Goal: Register for event/course

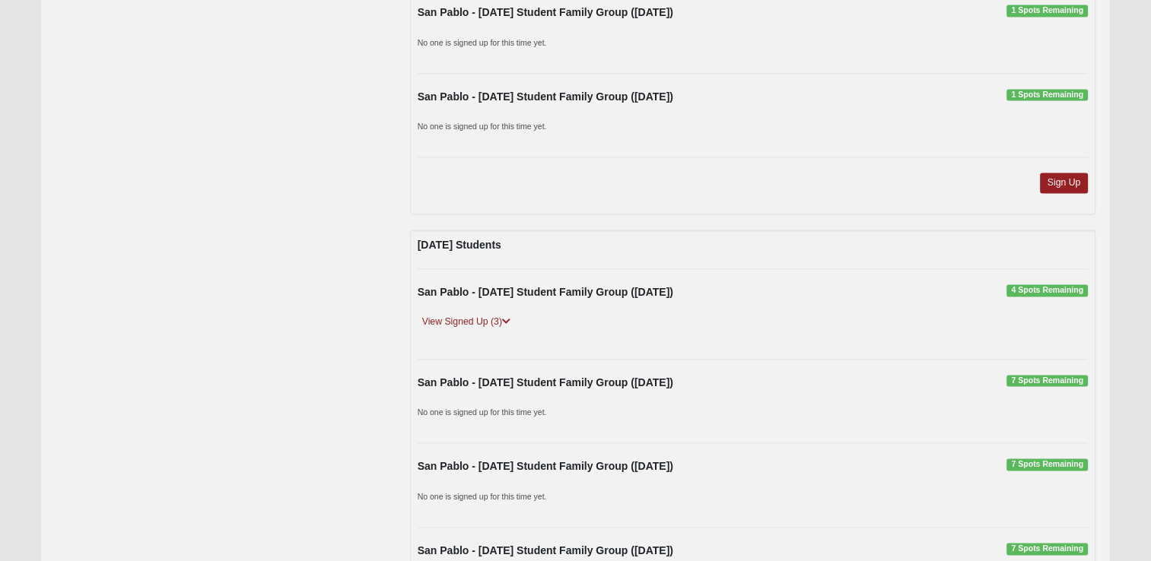
scroll to position [2282, 0]
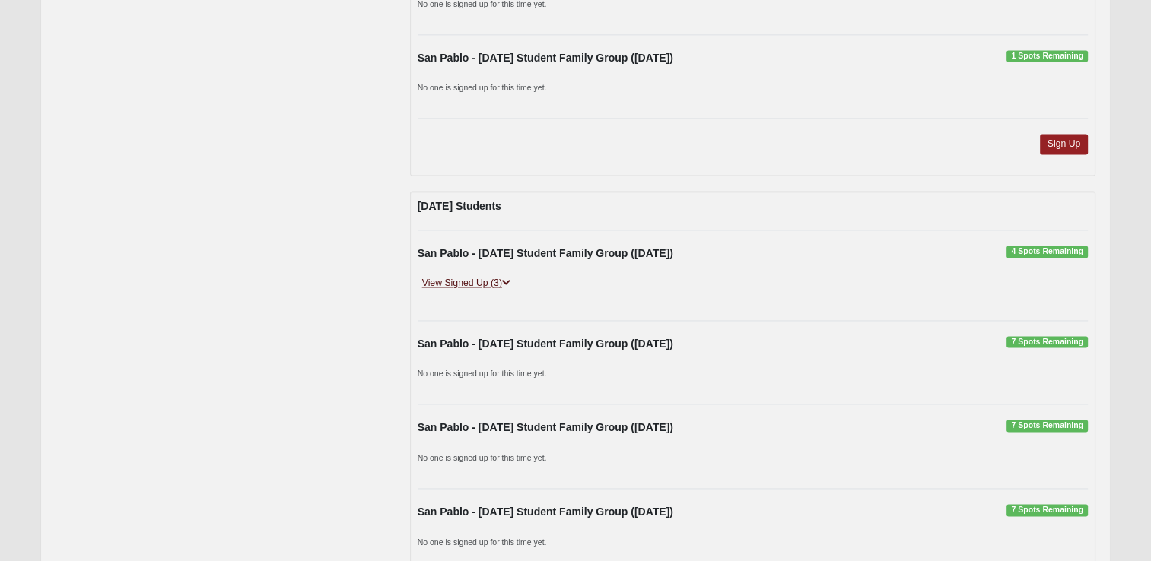
click at [510, 278] on icon at bounding box center [506, 282] width 8 height 9
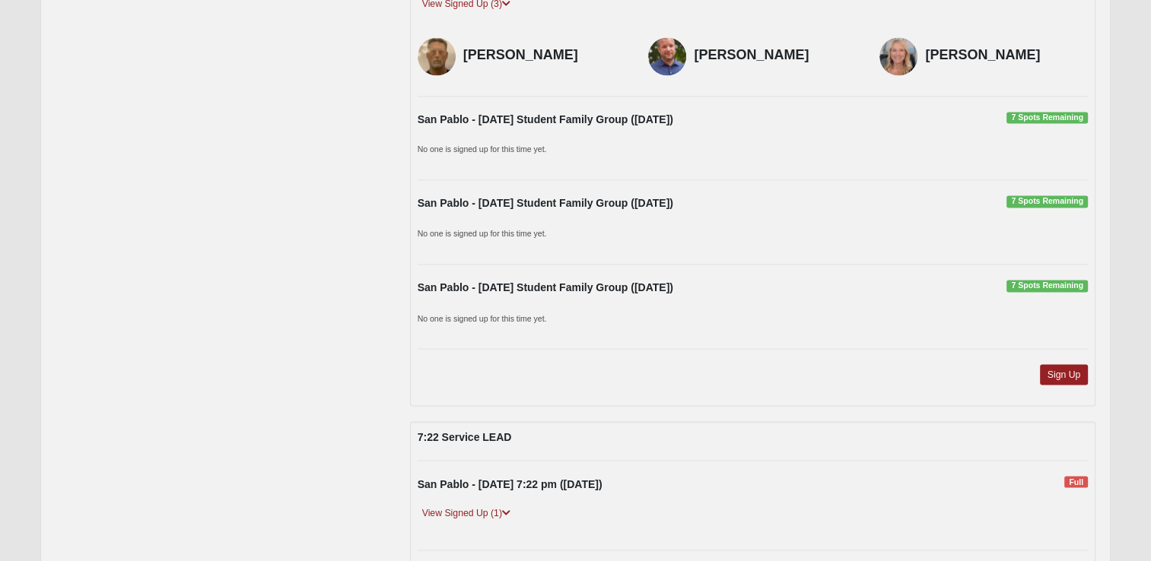
scroll to position [2586, 0]
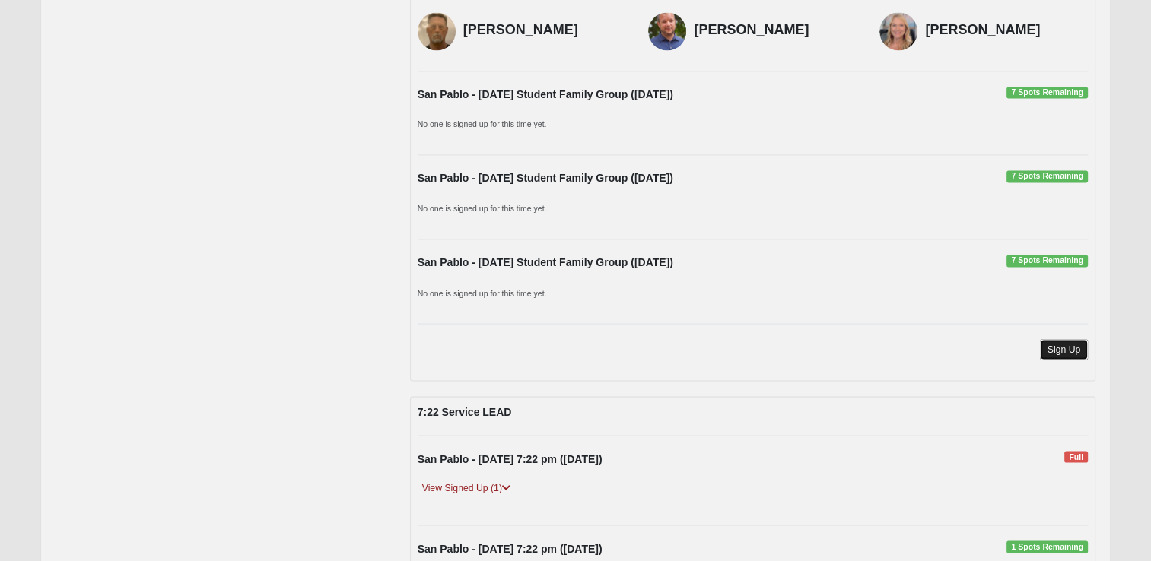
click at [1050, 343] on link "Sign Up" at bounding box center [1064, 349] width 49 height 21
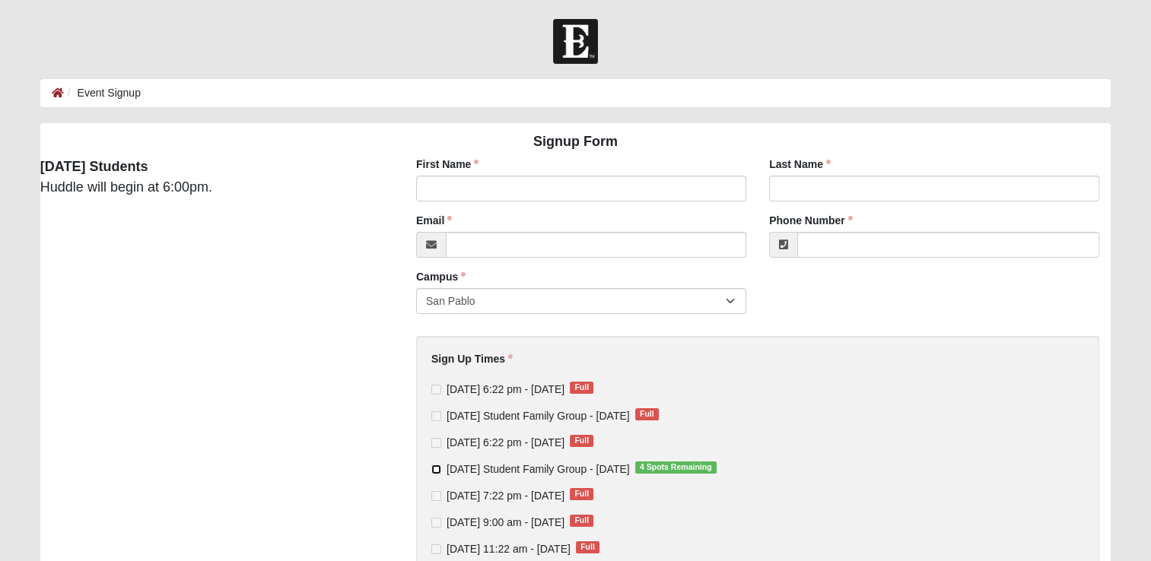
click at [435, 469] on input "[DATE] Student Family Group - [DATE] 4 Spots Remaining" at bounding box center [436, 470] width 10 height 10
checkbox input "true"
click at [463, 193] on input "First Name" at bounding box center [581, 189] width 330 height 26
type input "[PERSON_NAME]"
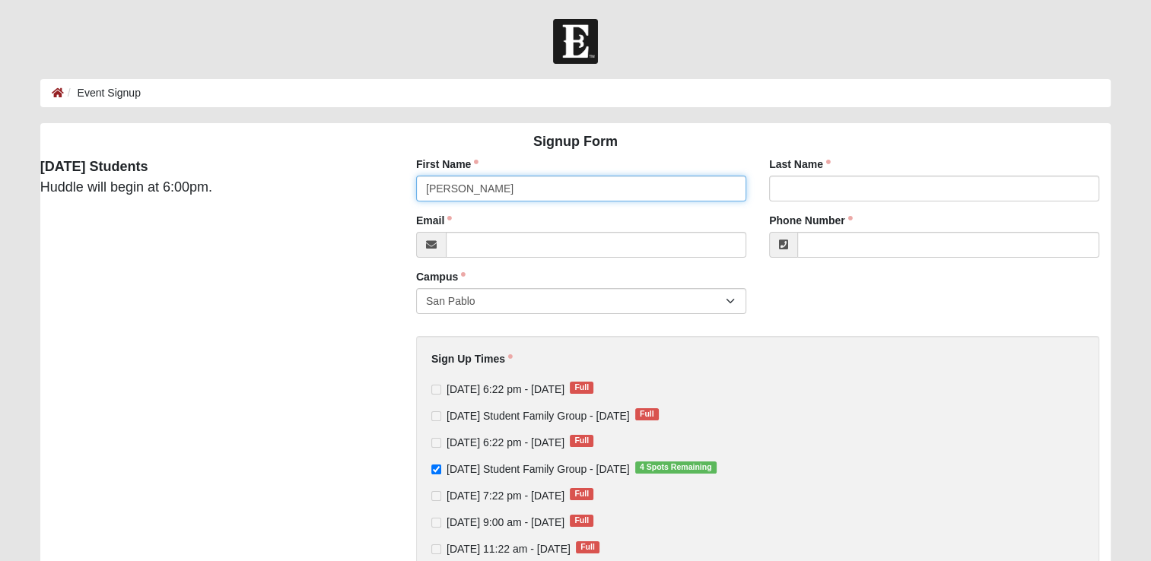
type input "[PERSON_NAME]"
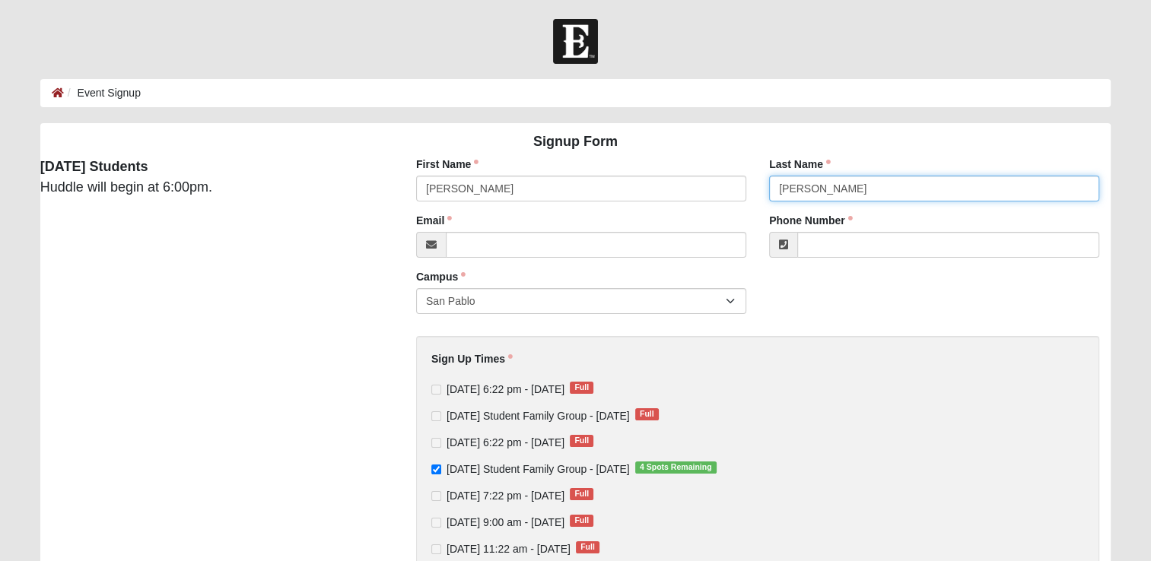
type input "[EMAIL_ADDRESS][DOMAIN_NAME]"
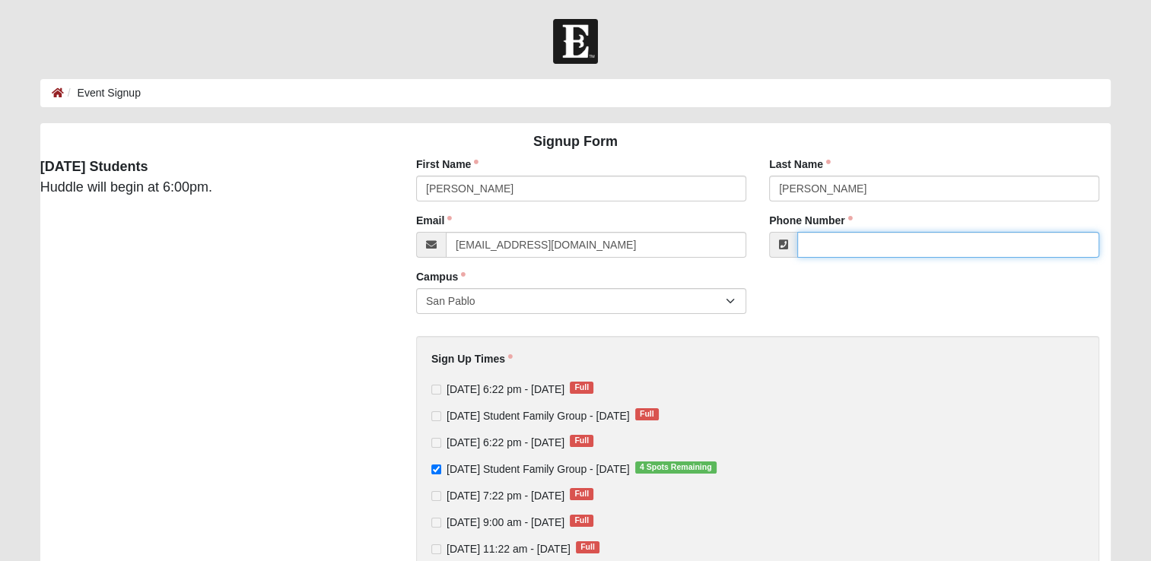
type input "[PHONE_NUMBER]"
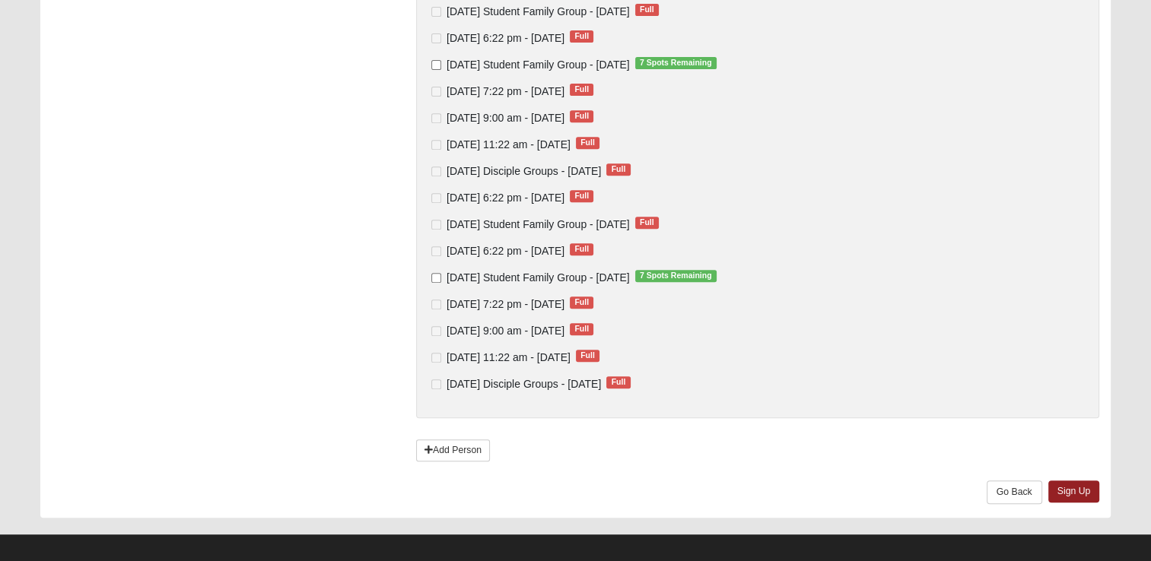
scroll to position [628, 0]
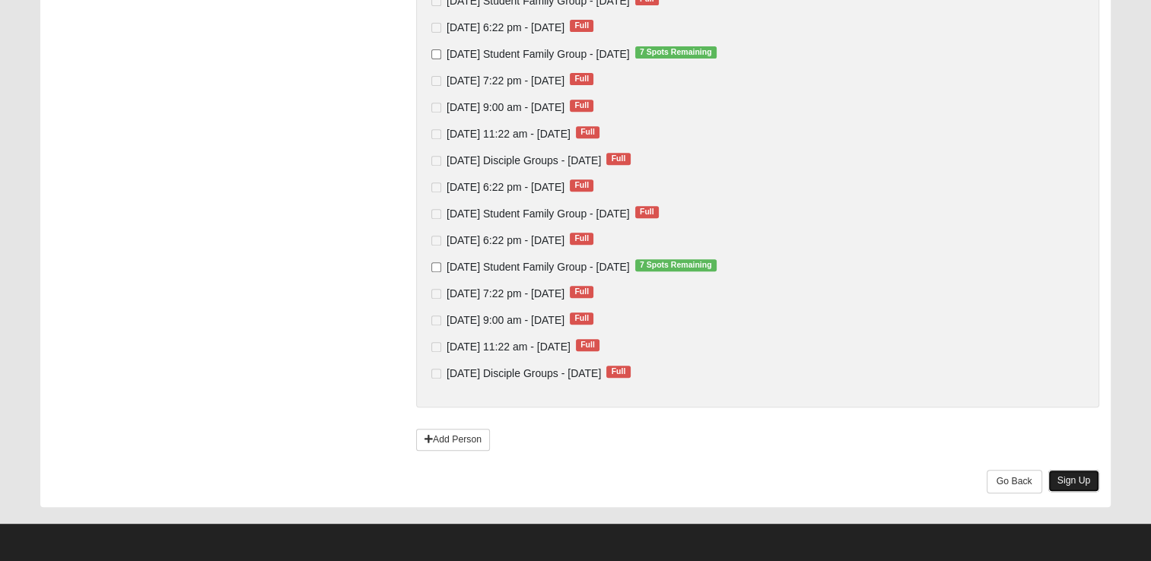
click at [1082, 483] on link "Sign Up" at bounding box center [1074, 481] width 52 height 22
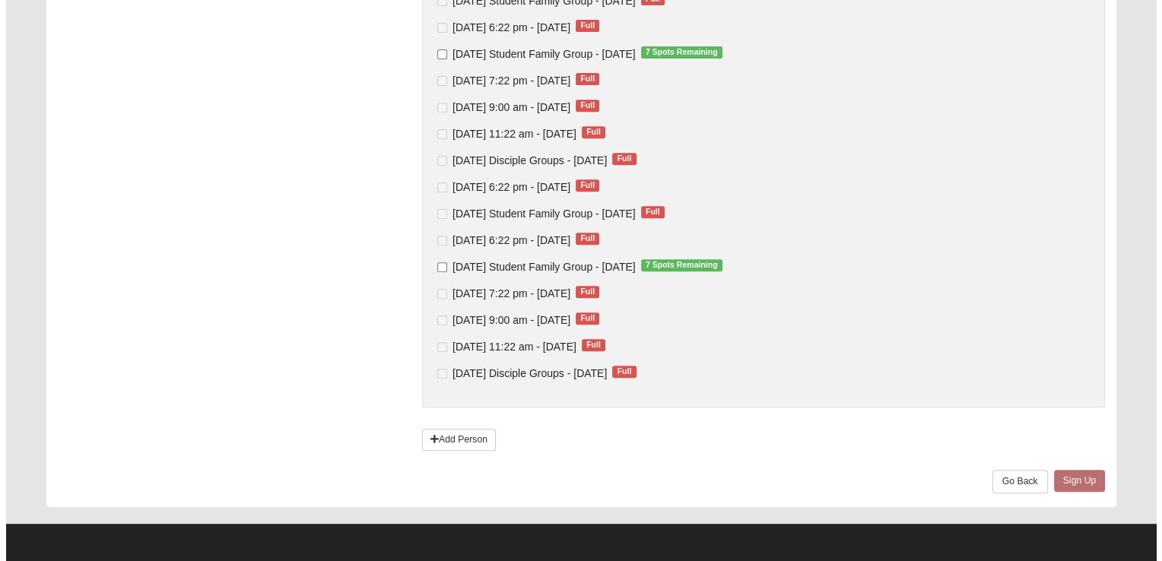
scroll to position [0, 0]
